Goal: Information Seeking & Learning: Learn about a topic

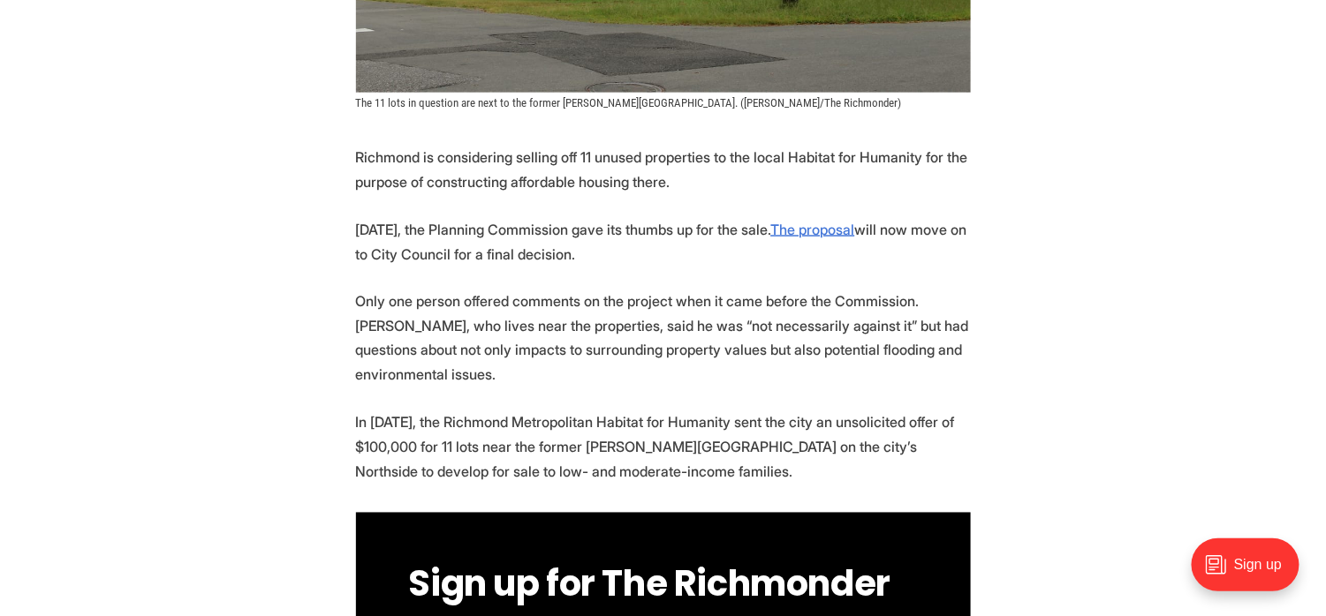
scroll to position [795, 0]
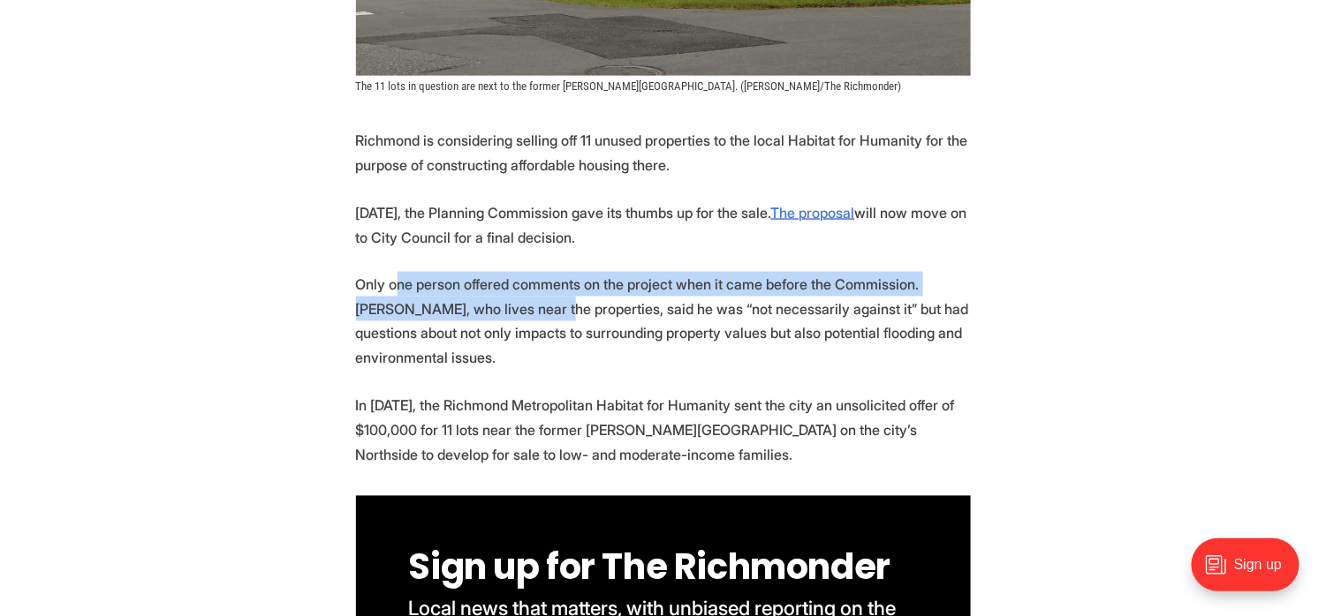
drag, startPoint x: 393, startPoint y: 250, endPoint x: 486, endPoint y: 276, distance: 96.4
click at [486, 276] on p "Only one person offered comments on the project when it came before the Commiss…" at bounding box center [663, 321] width 615 height 99
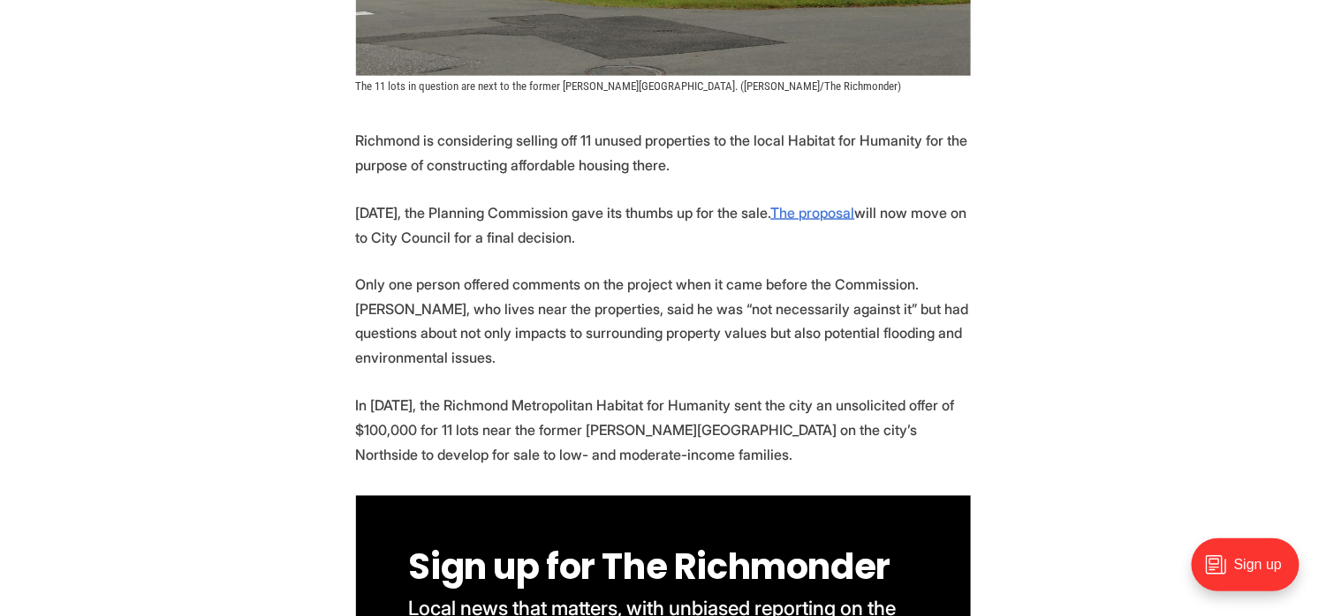
click at [544, 293] on p "Only one person offered comments on the project when it came before the Commiss…" at bounding box center [663, 321] width 615 height 99
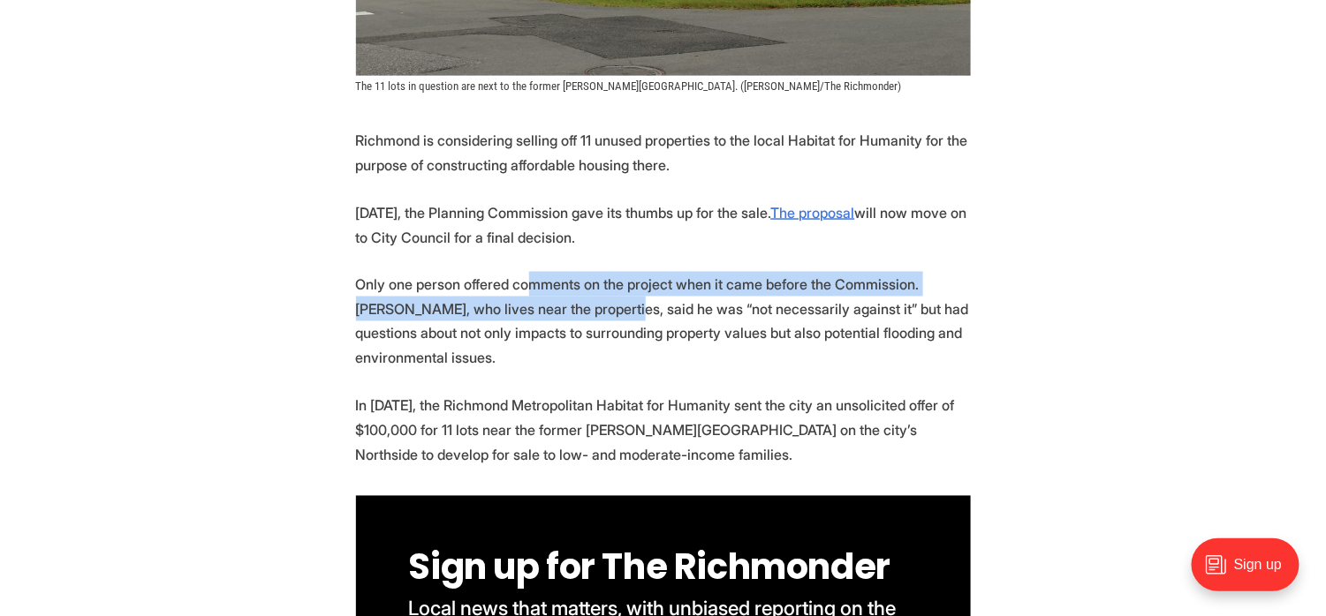
drag, startPoint x: 526, startPoint y: 238, endPoint x: 551, endPoint y: 283, distance: 51.4
click at [551, 283] on p "Only one person offered comments on the project when it came before the Commiss…" at bounding box center [663, 321] width 615 height 99
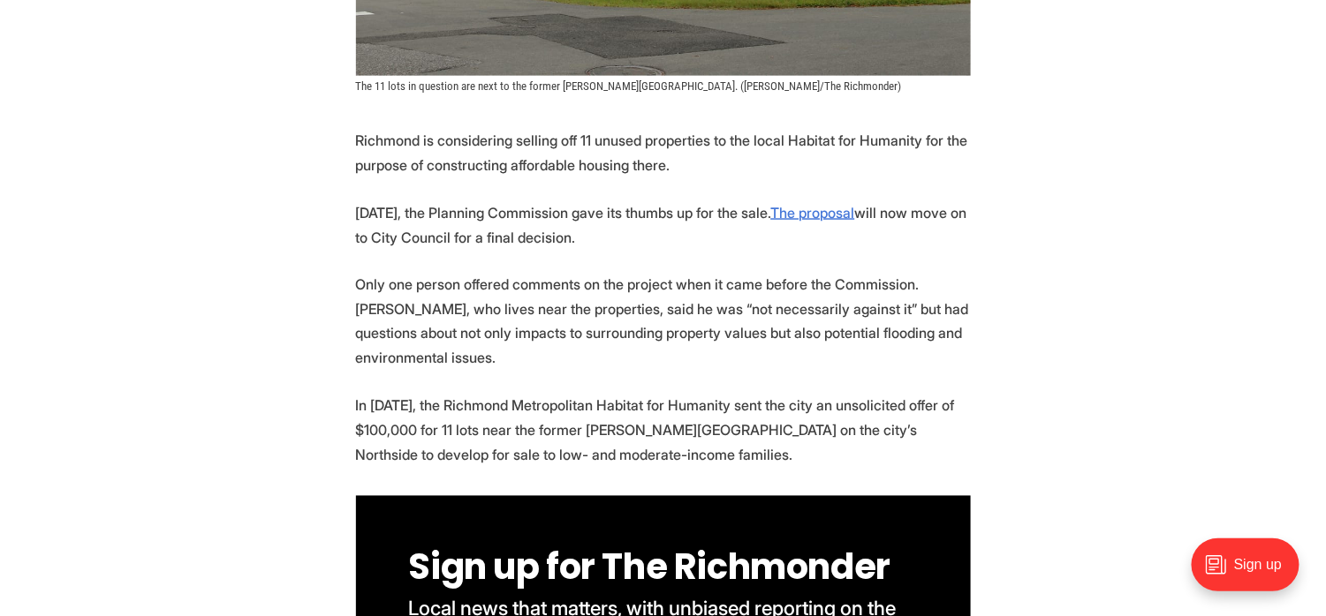
click at [641, 307] on p "Only one person offered comments on the project when it came before the Commiss…" at bounding box center [663, 321] width 615 height 99
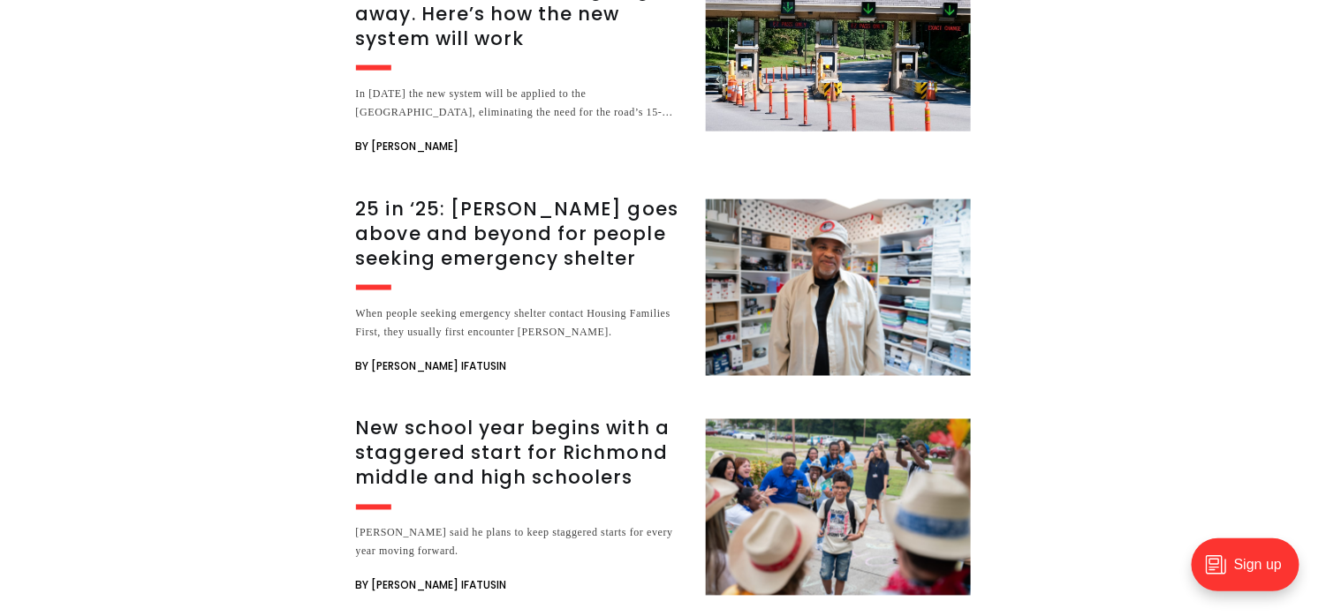
scroll to position [3356, 0]
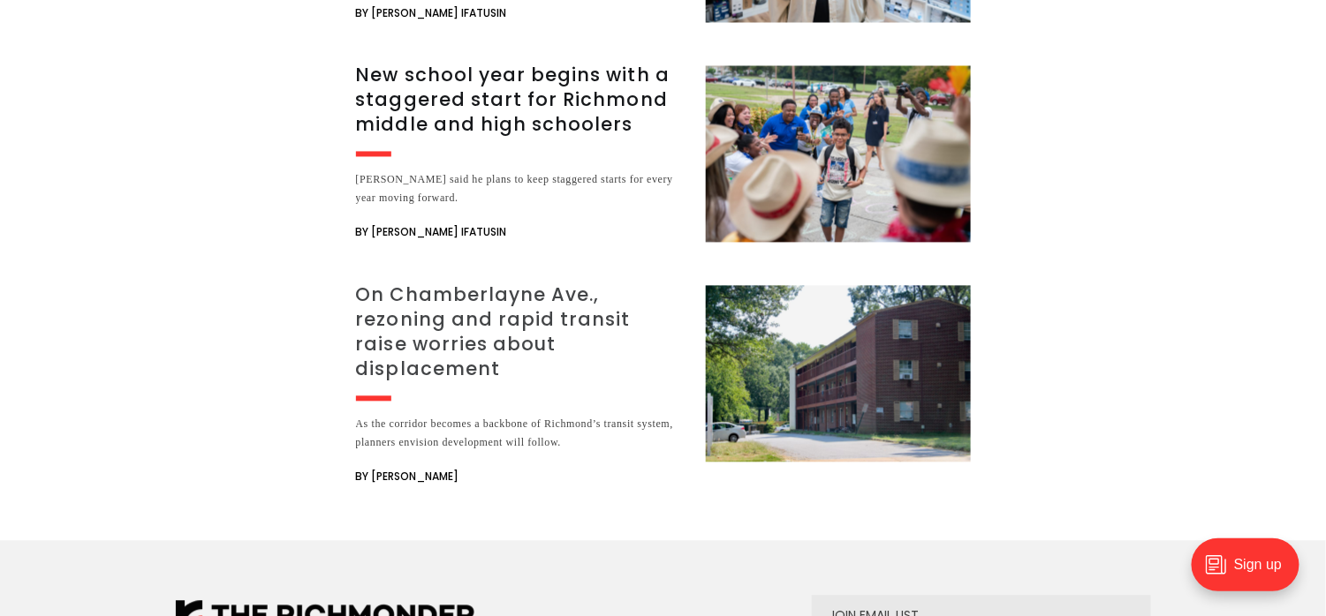
click at [453, 283] on h3 "On Chamberlayne Ave., rezoning and rapid transit raise worries about displaceme…" at bounding box center [520, 332] width 329 height 99
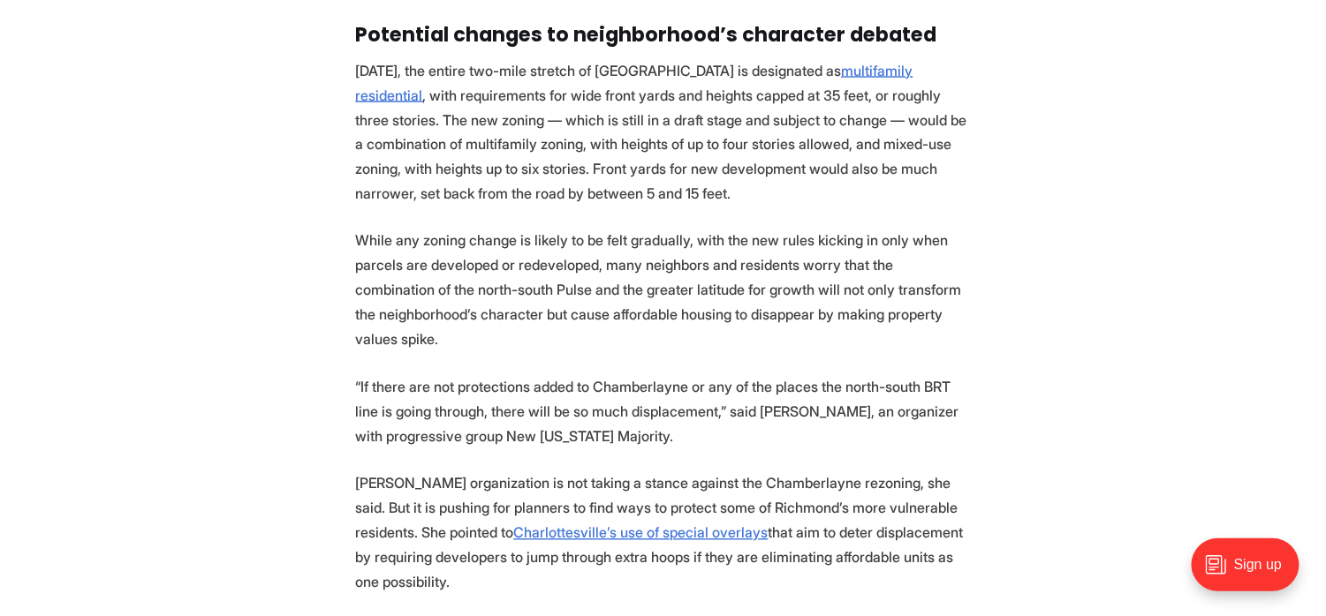
scroll to position [3533, 0]
